Goal: Find specific page/section: Find specific page/section

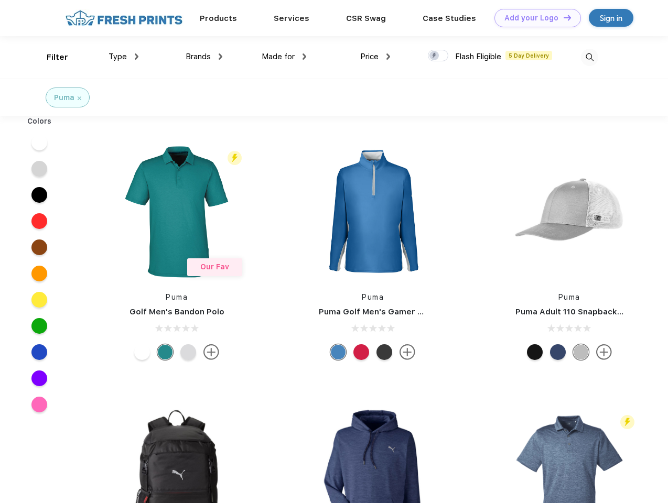
click at [534, 18] on link "Add your Logo Design Tool" at bounding box center [537, 18] width 87 height 18
click at [0, 0] on div "Design Tool" at bounding box center [0, 0] width 0 height 0
click at [563, 17] on link "Add your Logo Design Tool" at bounding box center [537, 18] width 87 height 18
click at [50, 57] on div "Filter" at bounding box center [57, 57] width 21 height 12
click at [124, 57] on span "Type" at bounding box center [118, 56] width 18 height 9
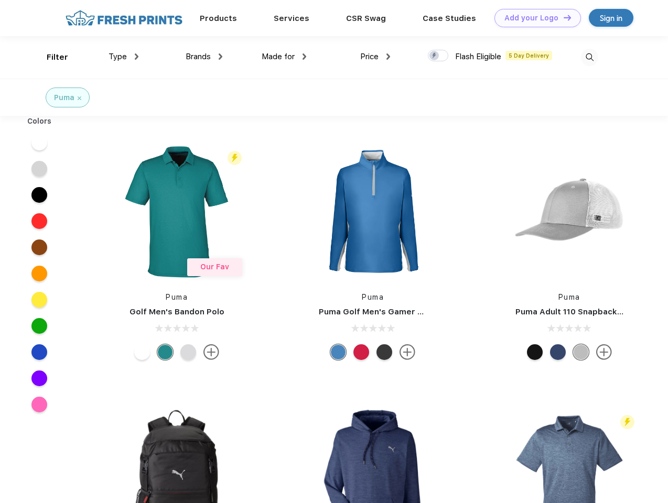
click at [204, 57] on span "Brands" at bounding box center [198, 56] width 25 height 9
click at [284, 57] on span "Made for" at bounding box center [278, 56] width 33 height 9
click at [375, 57] on span "Price" at bounding box center [369, 56] width 18 height 9
click at [438, 56] on div at bounding box center [438, 56] width 20 height 12
click at [435, 56] on input "checkbox" at bounding box center [431, 52] width 7 height 7
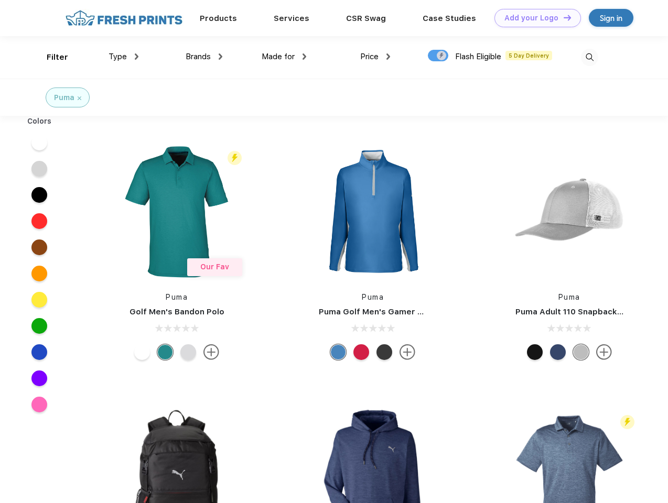
click at [589, 57] on img at bounding box center [589, 57] width 17 height 17
